Goal: Information Seeking & Learning: Compare options

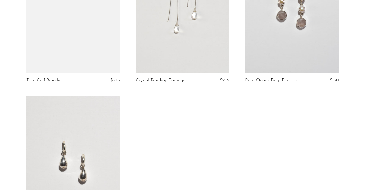
scroll to position [684, 0]
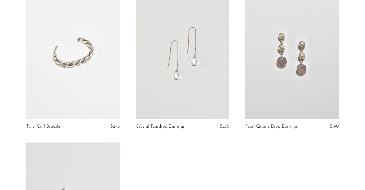
click at [92, 81] on link at bounding box center [73, 53] width 94 height 131
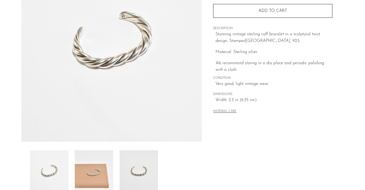
scroll to position [82, 0]
click at [80, 170] on img at bounding box center [94, 171] width 38 height 42
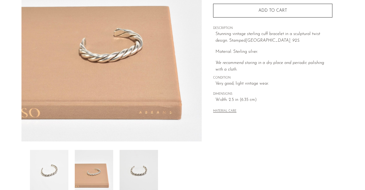
click at [146, 170] on img at bounding box center [139, 171] width 38 height 42
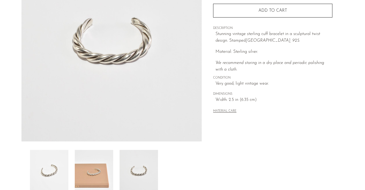
click at [111, 168] on img at bounding box center [94, 171] width 38 height 42
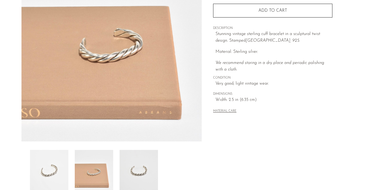
click at [150, 167] on img at bounding box center [139, 171] width 38 height 42
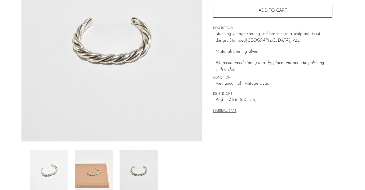
click at [92, 167] on img at bounding box center [94, 171] width 38 height 42
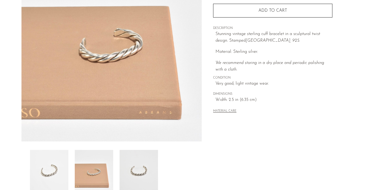
click at [60, 170] on img at bounding box center [49, 171] width 38 height 42
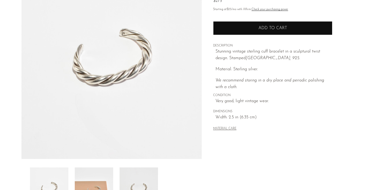
scroll to position [37, 0]
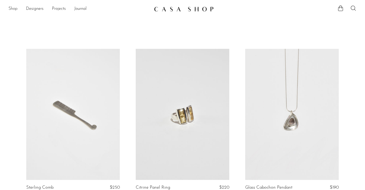
click at [10, 9] on link "Shop" at bounding box center [12, 9] width 9 height 7
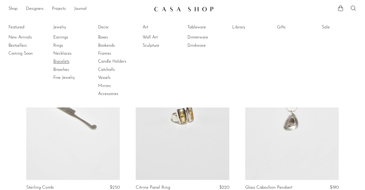
click at [63, 63] on link "Bracelets" at bounding box center [73, 62] width 40 height 6
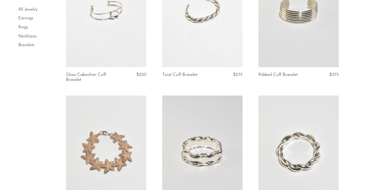
scroll to position [27, 0]
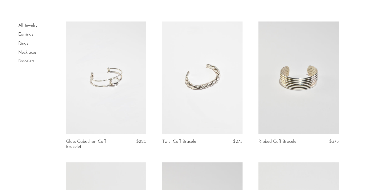
click at [219, 67] on link at bounding box center [202, 77] width 80 height 112
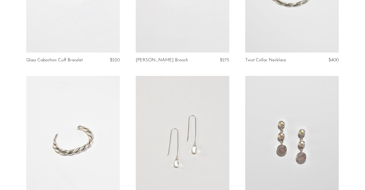
scroll to position [698, 0]
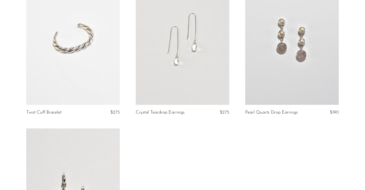
click at [193, 76] on link at bounding box center [183, 39] width 94 height 131
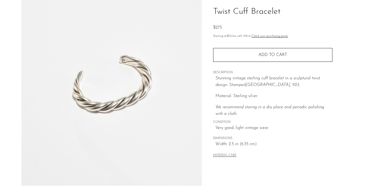
scroll to position [81, 0]
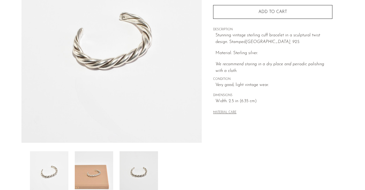
click at [98, 180] on img at bounding box center [94, 172] width 38 height 42
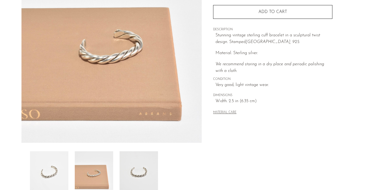
click at [132, 175] on img at bounding box center [139, 172] width 38 height 42
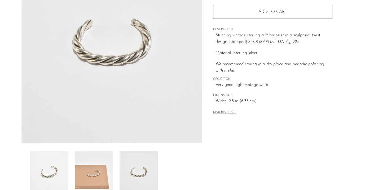
click at [89, 169] on img at bounding box center [94, 172] width 38 height 42
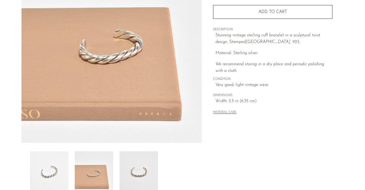
click at [51, 167] on img at bounding box center [49, 172] width 38 height 42
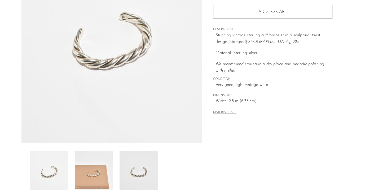
click at [128, 172] on img at bounding box center [139, 172] width 38 height 42
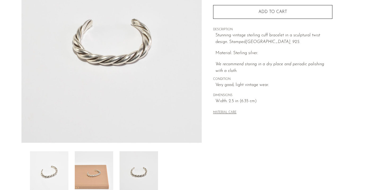
click at [103, 173] on img at bounding box center [94, 172] width 38 height 42
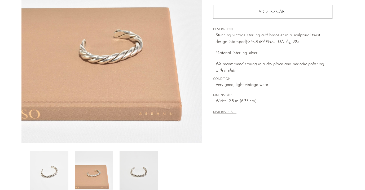
click at [47, 169] on img at bounding box center [49, 172] width 38 height 42
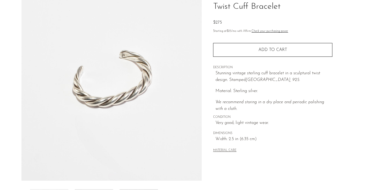
scroll to position [43, 0]
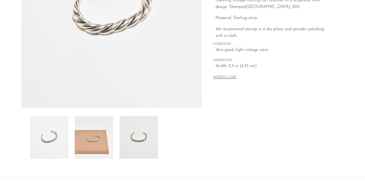
click at [145, 129] on img at bounding box center [139, 137] width 38 height 42
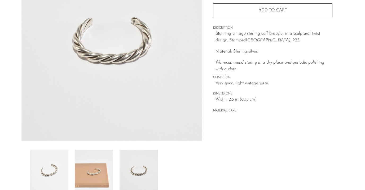
scroll to position [83, 0]
click at [68, 173] on div at bounding box center [112, 170] width 164 height 42
click at [63, 172] on img at bounding box center [49, 170] width 38 height 42
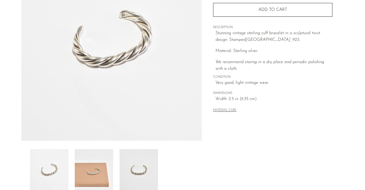
click at [148, 170] on img at bounding box center [139, 170] width 38 height 42
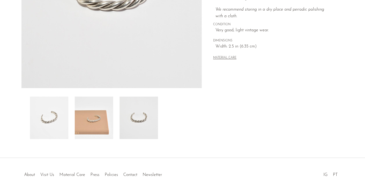
scroll to position [136, 0]
click at [72, 120] on div at bounding box center [112, 117] width 164 height 42
click at [51, 119] on img at bounding box center [49, 117] width 38 height 42
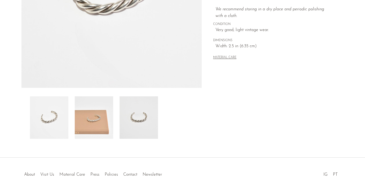
scroll to position [73, 0]
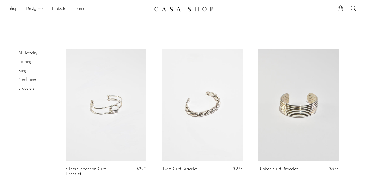
scroll to position [27, 0]
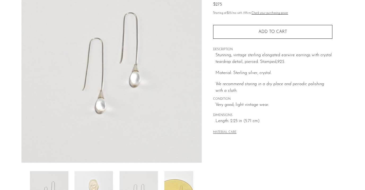
scroll to position [78, 0]
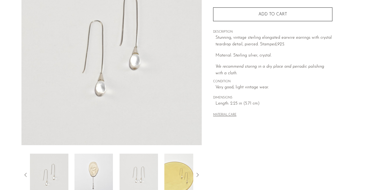
click at [94, 176] on img at bounding box center [94, 175] width 38 height 42
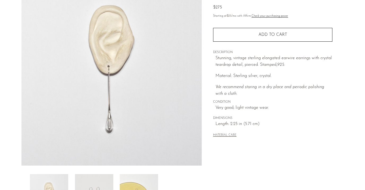
scroll to position [57, 0]
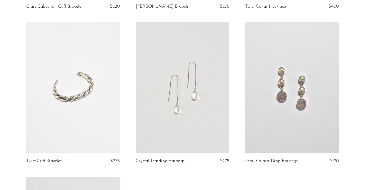
scroll to position [502, 0]
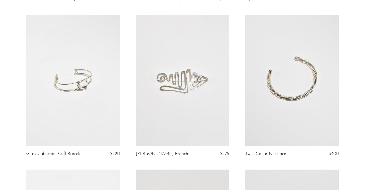
click at [287, 80] on link at bounding box center [292, 80] width 94 height 131
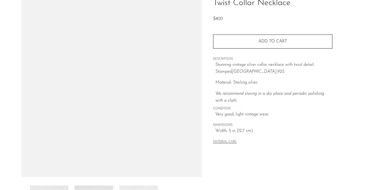
scroll to position [53, 0]
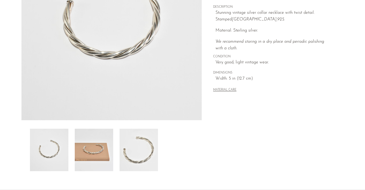
click at [90, 140] on img at bounding box center [94, 150] width 38 height 42
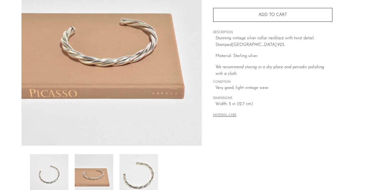
scroll to position [77, 0]
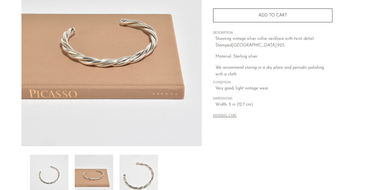
click at [152, 169] on img at bounding box center [139, 176] width 38 height 42
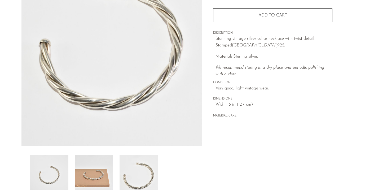
click at [109, 172] on img at bounding box center [94, 176] width 38 height 42
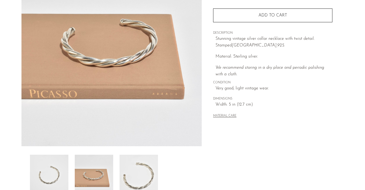
click at [55, 172] on img at bounding box center [49, 176] width 38 height 42
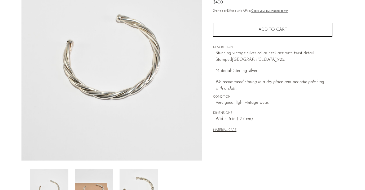
scroll to position [44, 0]
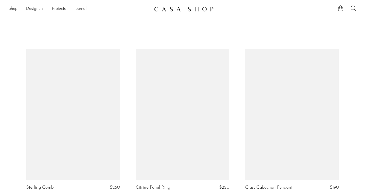
scroll to position [502, 0]
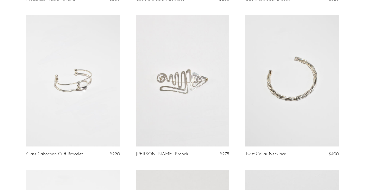
click at [263, 103] on link at bounding box center [292, 80] width 94 height 131
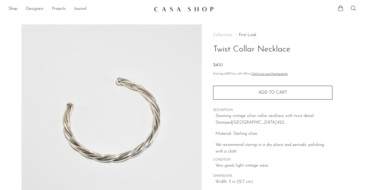
scroll to position [10, 0]
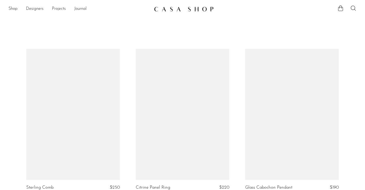
scroll to position [502, 0]
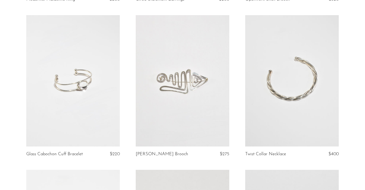
click at [206, 98] on link at bounding box center [183, 80] width 94 height 131
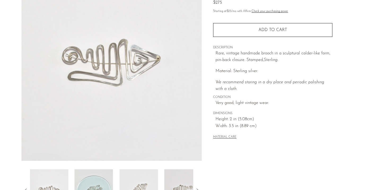
scroll to position [67, 0]
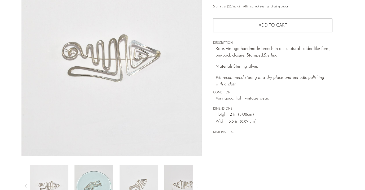
click at [95, 172] on img at bounding box center [94, 186] width 38 height 42
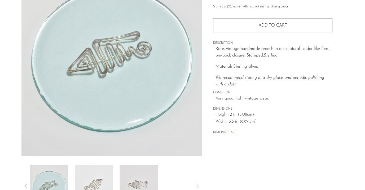
click at [95, 172] on img at bounding box center [94, 186] width 38 height 42
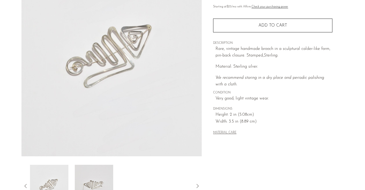
click at [95, 172] on img at bounding box center [94, 186] width 38 height 42
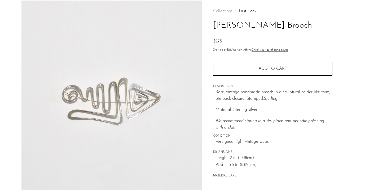
scroll to position [22, 0]
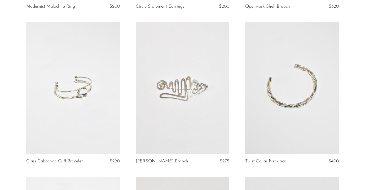
scroll to position [494, 0]
click at [89, 99] on link at bounding box center [73, 88] width 94 height 131
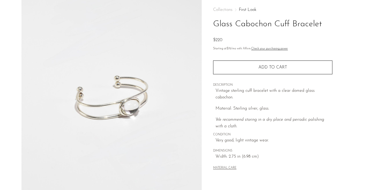
scroll to position [56, 0]
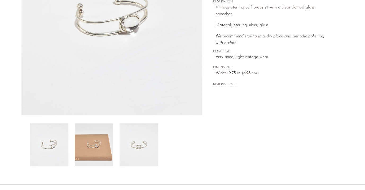
click at [105, 141] on img at bounding box center [94, 144] width 38 height 42
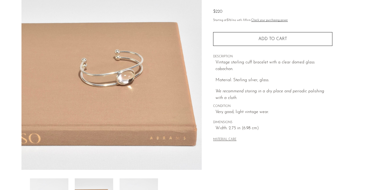
scroll to position [54, 0]
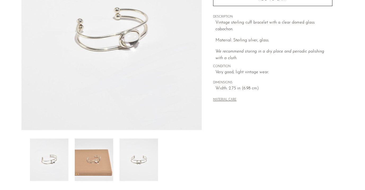
scroll to position [94, 0]
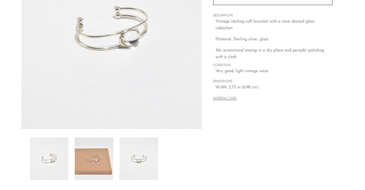
click at [94, 152] on img at bounding box center [94, 158] width 38 height 42
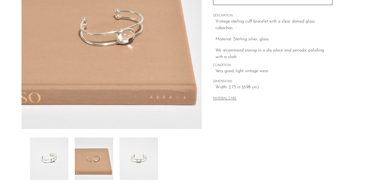
click at [52, 159] on img at bounding box center [49, 158] width 38 height 42
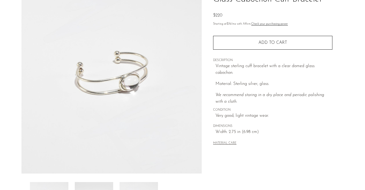
scroll to position [43, 0]
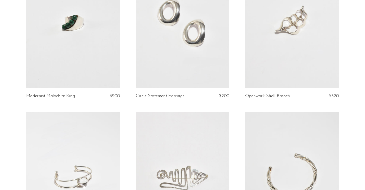
scroll to position [384, 0]
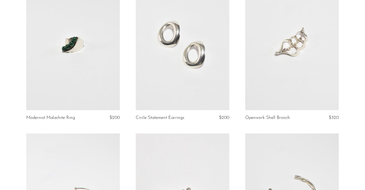
click at [284, 77] on link at bounding box center [292, 44] width 94 height 131
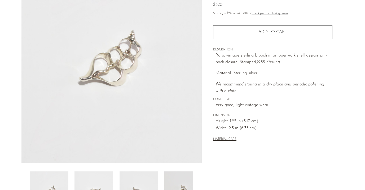
scroll to position [63, 0]
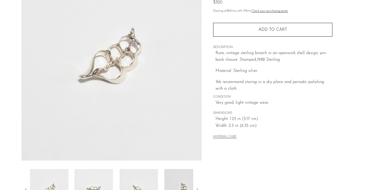
click at [92, 178] on img at bounding box center [94, 190] width 38 height 42
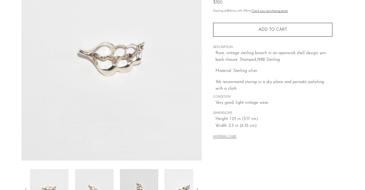
click at [92, 178] on img at bounding box center [94, 190] width 38 height 42
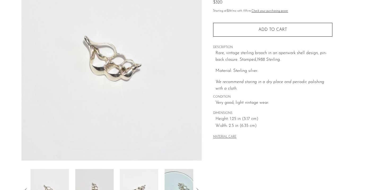
click at [92, 178] on img at bounding box center [94, 190] width 38 height 42
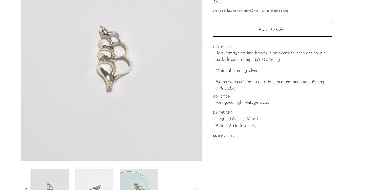
click at [92, 178] on img at bounding box center [94, 190] width 38 height 42
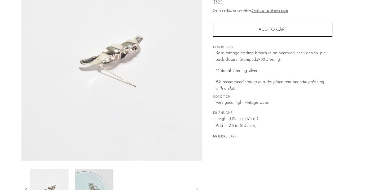
click at [92, 178] on img at bounding box center [94, 190] width 38 height 42
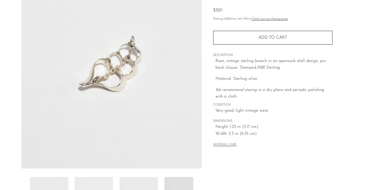
scroll to position [55, 0]
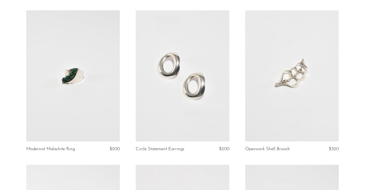
scroll to position [314, 0]
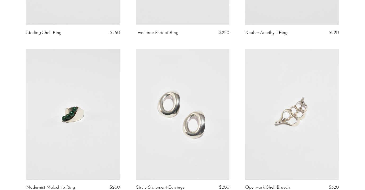
click at [204, 107] on link at bounding box center [183, 114] width 94 height 131
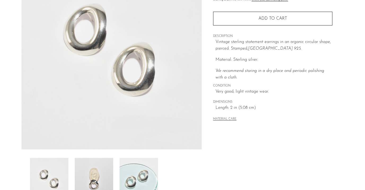
scroll to position [78, 0]
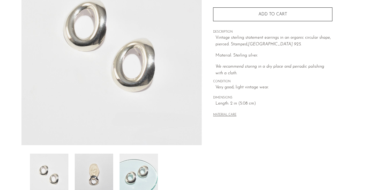
click at [92, 168] on img at bounding box center [94, 175] width 38 height 42
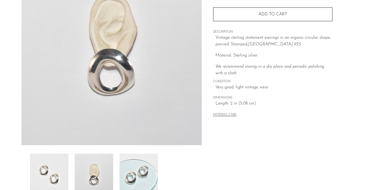
click at [130, 171] on img at bounding box center [139, 175] width 38 height 42
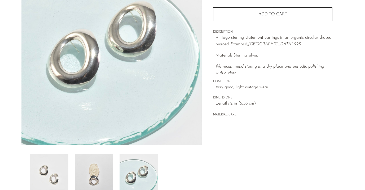
click at [101, 172] on img at bounding box center [94, 175] width 38 height 42
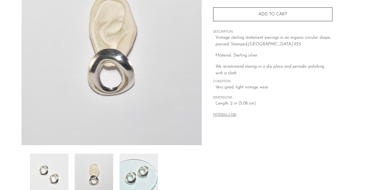
click at [43, 167] on img at bounding box center [49, 175] width 38 height 42
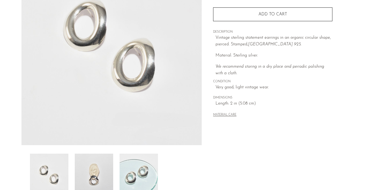
click at [93, 162] on img at bounding box center [94, 175] width 38 height 42
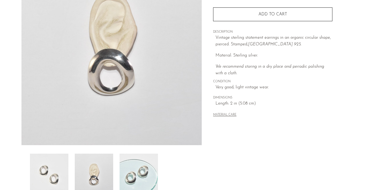
click at [55, 164] on img at bounding box center [49, 175] width 38 height 42
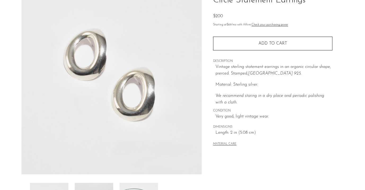
scroll to position [52, 0]
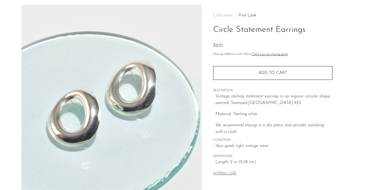
scroll to position [67, 0]
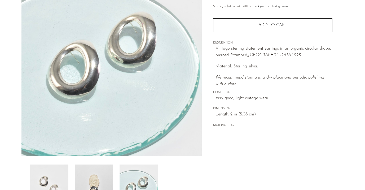
click at [88, 170] on img at bounding box center [94, 185] width 38 height 42
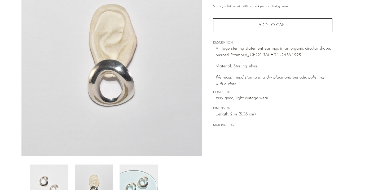
click at [54, 172] on img at bounding box center [49, 185] width 38 height 42
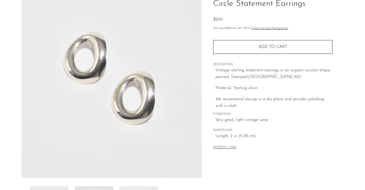
scroll to position [68, 0]
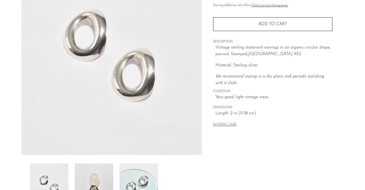
click at [95, 173] on img at bounding box center [94, 184] width 38 height 42
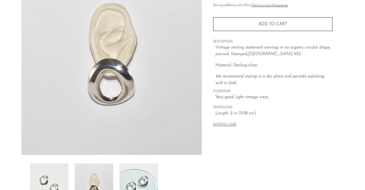
click at [152, 173] on img at bounding box center [139, 184] width 38 height 42
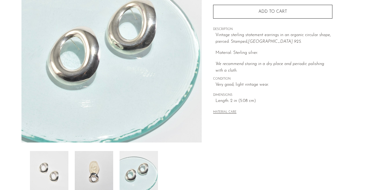
scroll to position [82, 0]
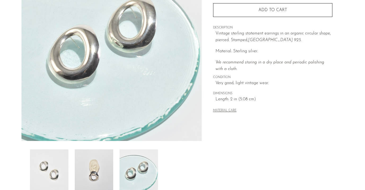
click at [89, 175] on img at bounding box center [94, 170] width 38 height 42
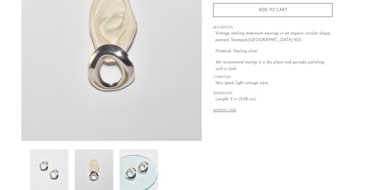
click at [56, 169] on img at bounding box center [49, 170] width 38 height 42
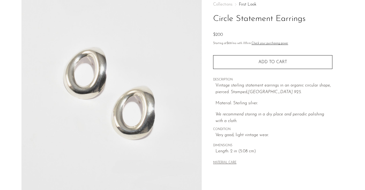
scroll to position [30, 0]
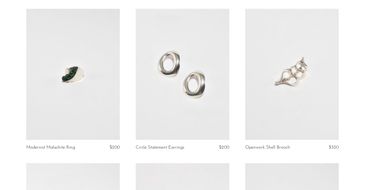
scroll to position [355, 0]
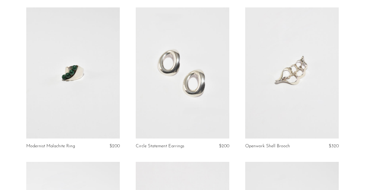
click at [78, 82] on link at bounding box center [73, 72] width 94 height 131
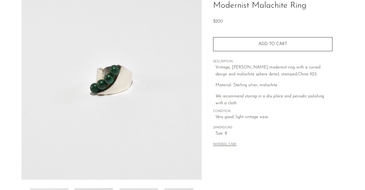
scroll to position [56, 0]
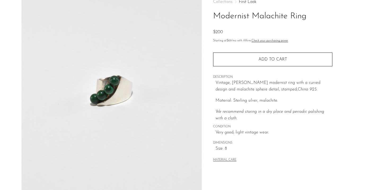
scroll to position [31, 0]
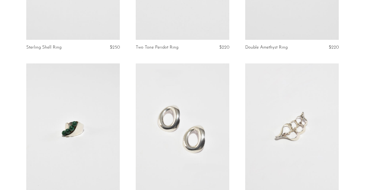
scroll to position [218, 0]
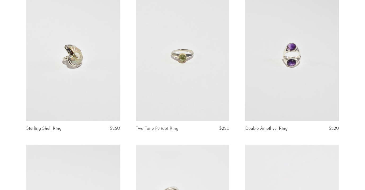
click at [275, 60] on link at bounding box center [292, 55] width 94 height 131
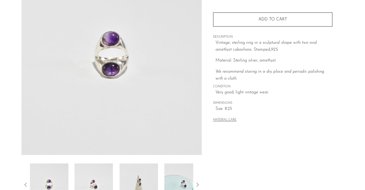
scroll to position [70, 0]
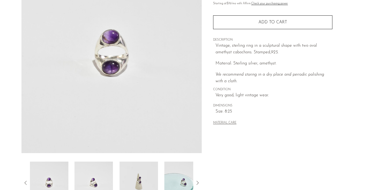
click at [95, 176] on img at bounding box center [94, 183] width 38 height 42
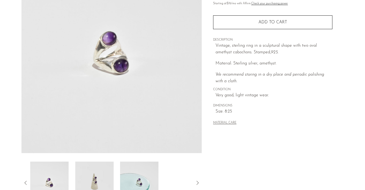
click at [95, 176] on img at bounding box center [94, 183] width 38 height 42
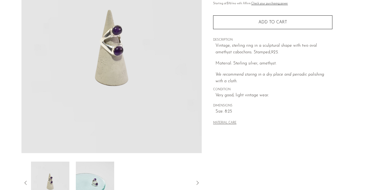
click at [95, 176] on img at bounding box center [95, 183] width 38 height 42
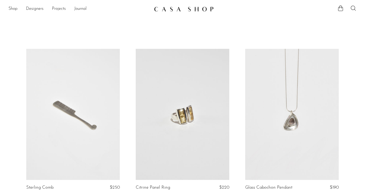
scroll to position [179, 0]
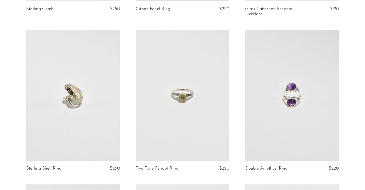
click at [182, 71] on link at bounding box center [183, 95] width 94 height 131
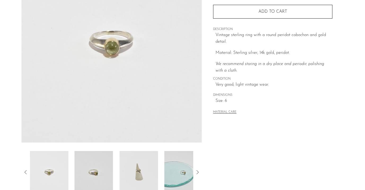
scroll to position [81, 0]
click at [101, 165] on img at bounding box center [94, 171] width 38 height 42
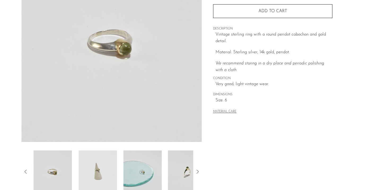
click at [101, 165] on img at bounding box center [98, 171] width 38 height 42
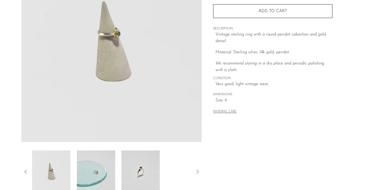
click at [101, 165] on img at bounding box center [96, 171] width 38 height 42
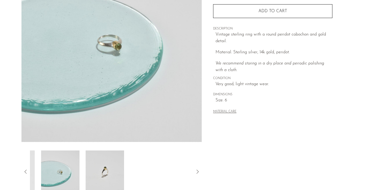
click at [101, 165] on img at bounding box center [105, 171] width 38 height 42
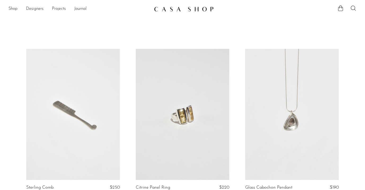
scroll to position [179, 0]
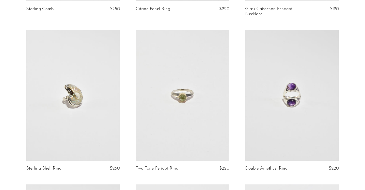
click at [80, 71] on link at bounding box center [73, 95] width 94 height 131
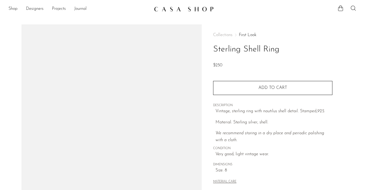
scroll to position [67, 0]
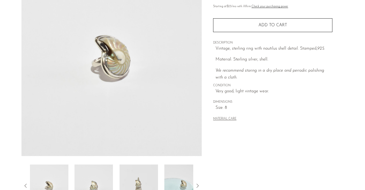
click at [101, 177] on img at bounding box center [94, 185] width 38 height 42
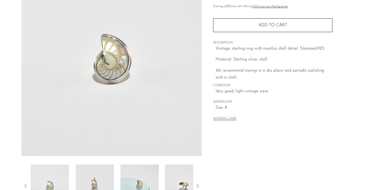
click at [101, 177] on img at bounding box center [95, 185] width 38 height 42
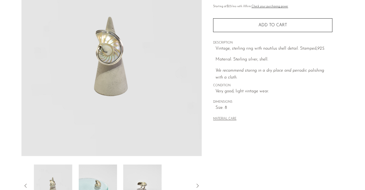
click at [101, 177] on img at bounding box center [98, 185] width 38 height 42
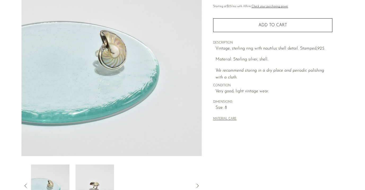
click at [101, 177] on img at bounding box center [95, 185] width 38 height 42
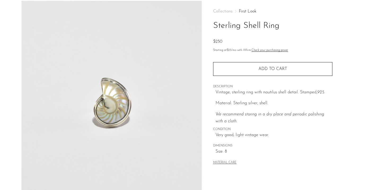
scroll to position [24, 0]
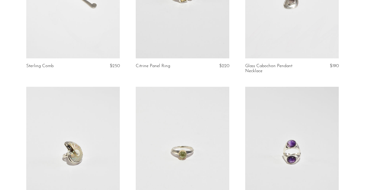
scroll to position [42, 0]
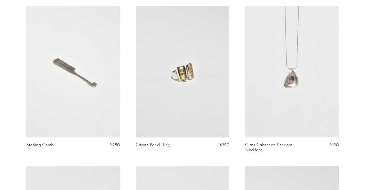
click at [306, 83] on link at bounding box center [292, 71] width 94 height 131
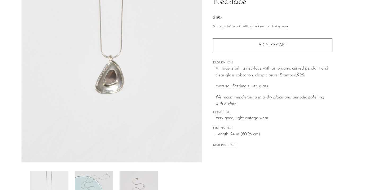
scroll to position [61, 0]
click at [93, 172] on img at bounding box center [94, 192] width 38 height 42
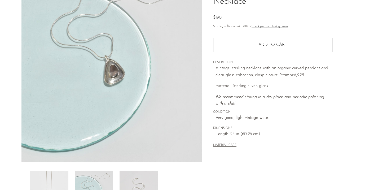
click at [140, 180] on img at bounding box center [139, 192] width 38 height 42
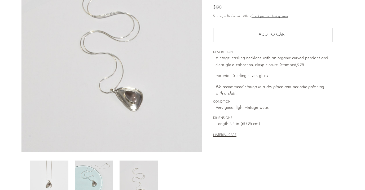
scroll to position [72, 0]
click at [92, 163] on img at bounding box center [94, 181] width 38 height 42
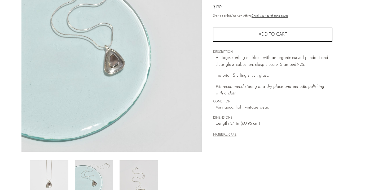
click at [47, 168] on img at bounding box center [49, 181] width 38 height 42
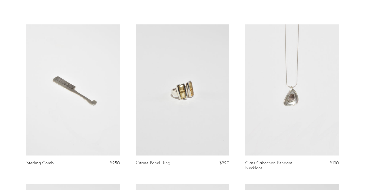
scroll to position [25, 0]
click at [190, 70] on link at bounding box center [183, 89] width 94 height 131
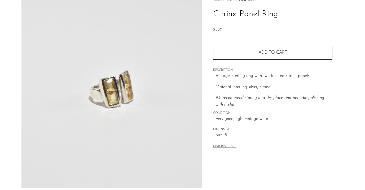
scroll to position [86, 0]
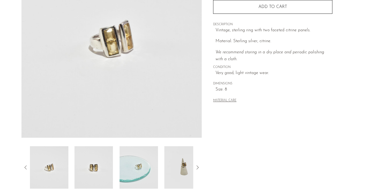
click at [102, 175] on img at bounding box center [94, 167] width 38 height 42
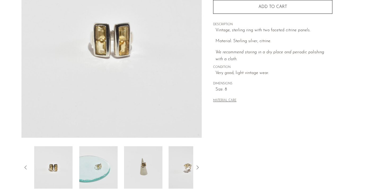
click at [102, 175] on img at bounding box center [98, 167] width 38 height 42
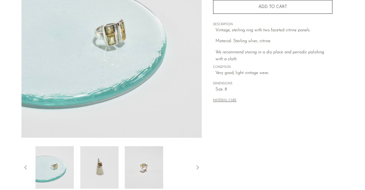
click at [102, 175] on img at bounding box center [99, 167] width 38 height 42
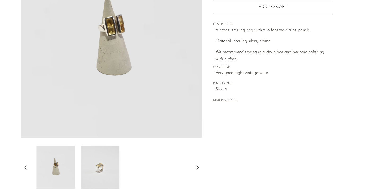
click at [102, 175] on img at bounding box center [100, 167] width 38 height 42
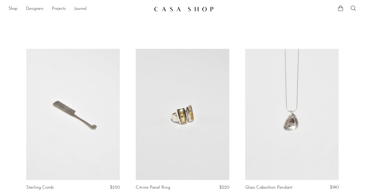
scroll to position [25, 0]
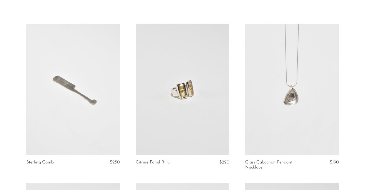
click at [94, 67] on link at bounding box center [73, 89] width 94 height 131
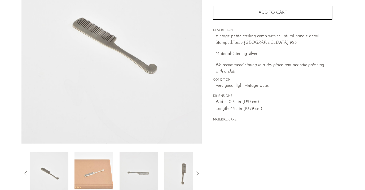
scroll to position [80, 0]
click at [94, 160] on img at bounding box center [94, 172] width 38 height 42
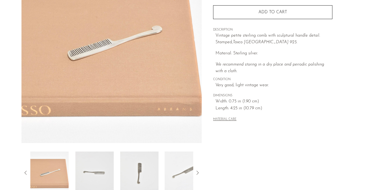
click at [94, 160] on img at bounding box center [94, 172] width 38 height 42
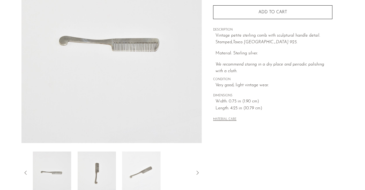
click at [94, 160] on img at bounding box center [96, 172] width 38 height 42
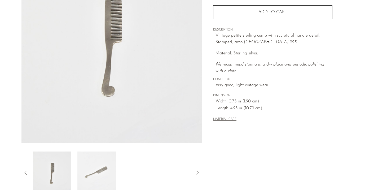
click at [94, 160] on img at bounding box center [97, 172] width 38 height 42
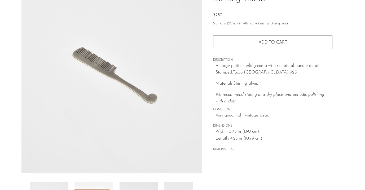
scroll to position [50, 0]
